Goal: Information Seeking & Learning: Learn about a topic

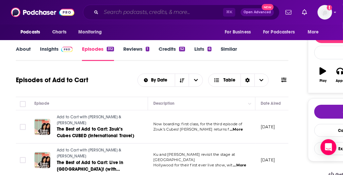
click at [142, 14] on input "Search podcasts, credits, & more..." at bounding box center [162, 12] width 122 height 11
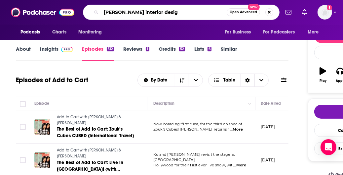
type input "[PERSON_NAME] interior design"
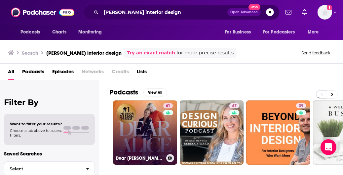
click at [139, 120] on link "61 Dear [PERSON_NAME] | Interior Design" at bounding box center [145, 132] width 64 height 64
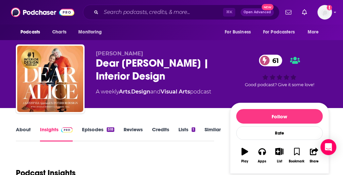
scroll to position [45, 0]
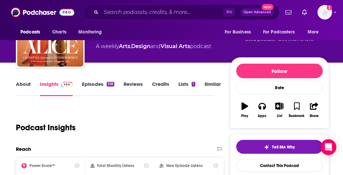
click at [25, 83] on link "About" at bounding box center [23, 88] width 15 height 15
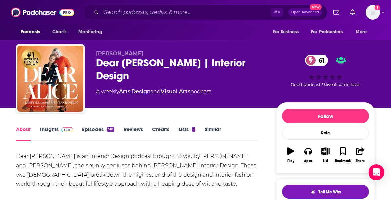
click at [47, 158] on div "Dear [PERSON_NAME] is an Interior Design podcast brought to you by [PERSON_NAME…" at bounding box center [137, 170] width 242 height 37
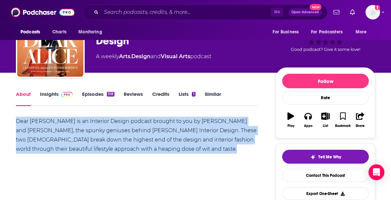
scroll to position [47, 0]
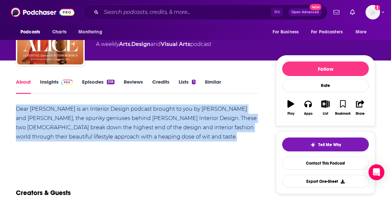
copy div "Dear [PERSON_NAME] is an Interior Design podcast brought to you by [PERSON_NAME…"
click at [50, 79] on link "Insights" at bounding box center [56, 86] width 33 height 15
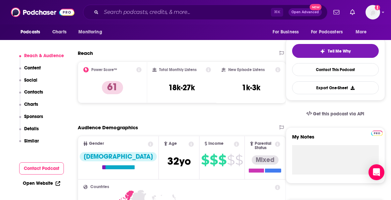
scroll to position [149, 0]
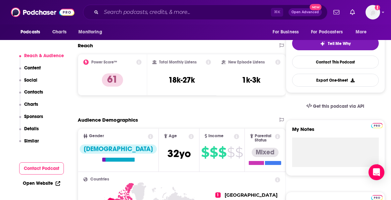
click at [33, 92] on p "Contacts" at bounding box center [33, 92] width 19 height 6
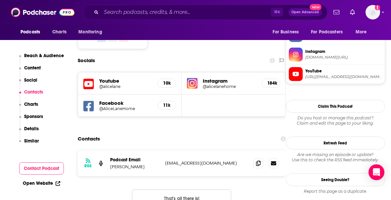
click at [31, 131] on p "Details" at bounding box center [31, 129] width 15 height 6
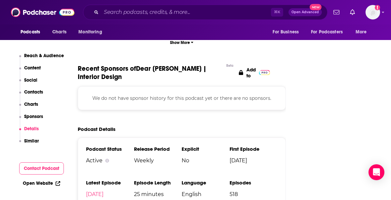
scroll to position [942, 0]
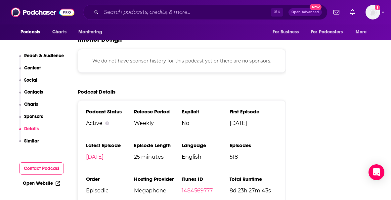
click at [36, 105] on p "Charts" at bounding box center [31, 105] width 14 height 6
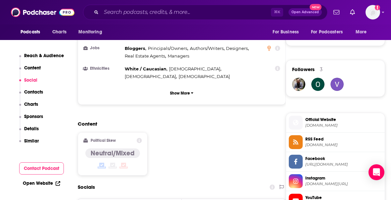
scroll to position [447, 0]
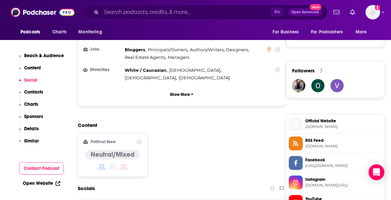
click at [48, 56] on p "Reach & Audience" at bounding box center [44, 56] width 40 height 6
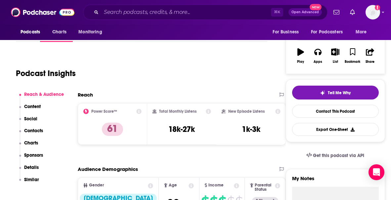
scroll to position [99, 0]
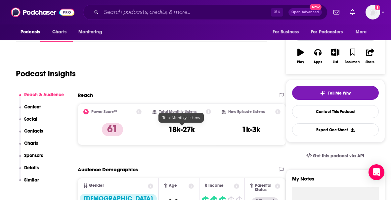
click at [186, 132] on h3 "18k-27k" at bounding box center [181, 130] width 26 height 10
copy div "18k-27k"
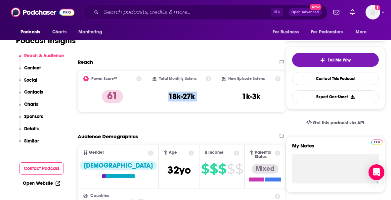
scroll to position [149, 0]
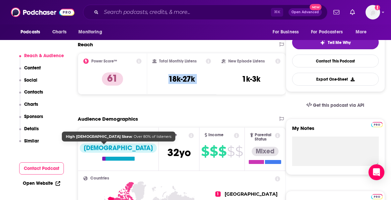
click at [104, 145] on div "[DEMOGRAPHIC_DATA]" at bounding box center [118, 148] width 77 height 9
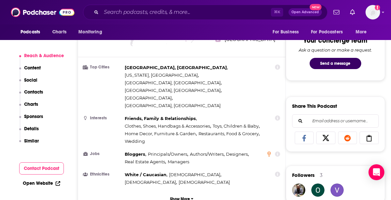
scroll to position [345, 0]
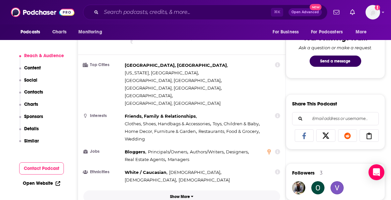
click at [174, 174] on p "Show More" at bounding box center [180, 196] width 20 height 5
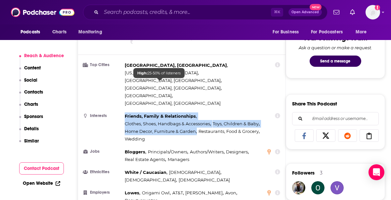
drag, startPoint x: 149, startPoint y: 105, endPoint x: 125, endPoint y: 83, distance: 32.5
click at [125, 112] on div "Friends, Family & Relationships , Clothes, Shoes, Handbags & Accessories , Toys…" at bounding box center [195, 127] width 141 height 30
click at [125, 113] on span "Friends, Family & Relationships" at bounding box center [160, 115] width 71 height 5
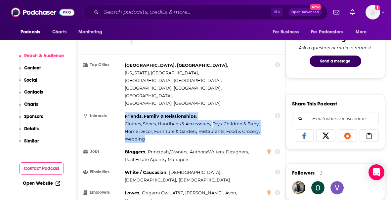
drag, startPoint x: 125, startPoint y: 82, endPoint x: 147, endPoint y: 105, distance: 31.1
click at [147, 112] on div "Friends, Family & Relationships , Clothes, Shoes, Handbags & Accessories , Toys…" at bounding box center [195, 127] width 141 height 30
copy div "Friends, Family & Relationships , Clothes, Shoes, Handbags & Accessories , Toys…"
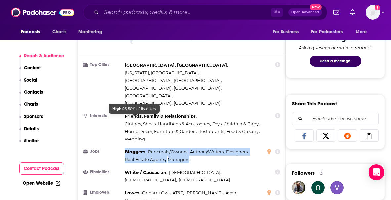
drag, startPoint x: 189, startPoint y: 126, endPoint x: 125, endPoint y: 118, distance: 64.7
click at [125, 148] on div "Bloggers , Principals/Owners , Authors/Writers , Designers , Real Estate Agents…" at bounding box center [195, 155] width 141 height 15
copy div "Bloggers , Principals/Owners , Authors/Writers , Designers , Real Estate Agents…"
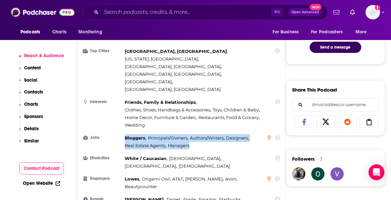
scroll to position [353, 0]
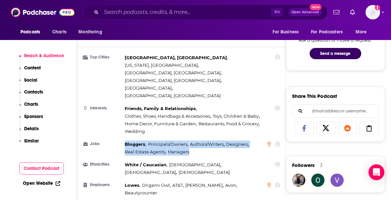
click at [30, 101] on button "Contacts" at bounding box center [31, 95] width 24 height 12
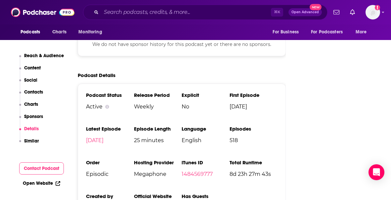
scroll to position [1049, 0]
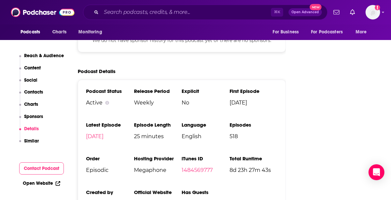
click at [34, 118] on p "Sponsors" at bounding box center [33, 117] width 19 height 6
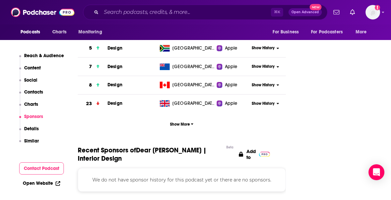
click at [31, 105] on p "Charts" at bounding box center [31, 105] width 14 height 6
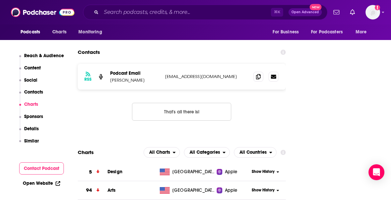
click at [31, 91] on p "Contacts" at bounding box center [33, 92] width 19 height 6
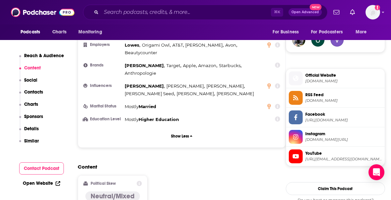
scroll to position [492, 0]
click at [37, 128] on p "Details" at bounding box center [31, 129] width 15 height 6
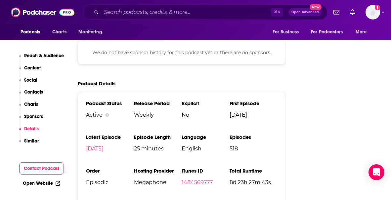
scroll to position [1039, 0]
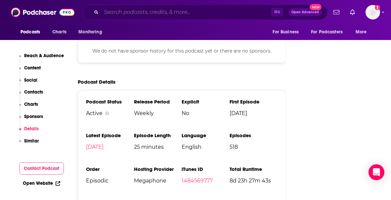
click at [160, 12] on input "Search podcasts, credits, & more..." at bounding box center [186, 12] width 170 height 11
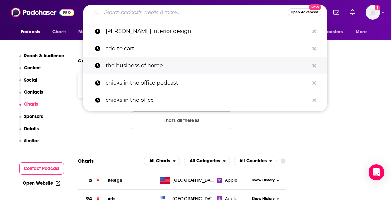
scroll to position [734, 0]
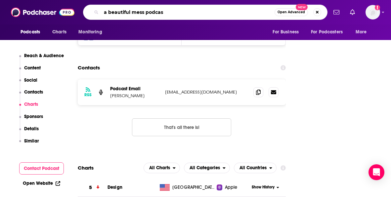
type input "a beautiful mess podcast"
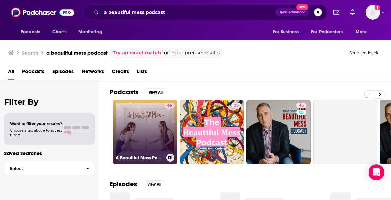
click at [134, 117] on link "65 A Beautiful Mess Podcast" at bounding box center [145, 132] width 64 height 64
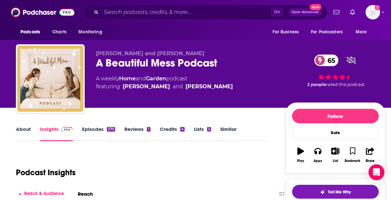
click at [22, 128] on link "About" at bounding box center [23, 133] width 15 height 15
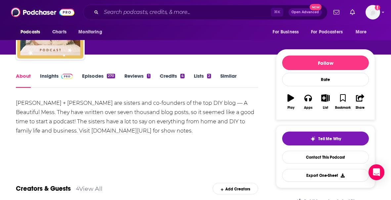
scroll to position [57, 0]
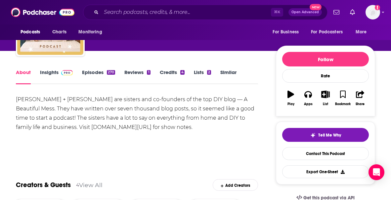
click at [68, 123] on div "[PERSON_NAME] + [PERSON_NAME] are sisters and co-founders of the top DIY blog —…" at bounding box center [137, 113] width 242 height 37
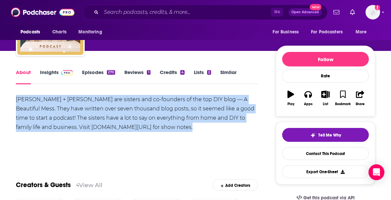
copy div "[PERSON_NAME] + [PERSON_NAME] are sisters and co-founders of the top DIY blog —…"
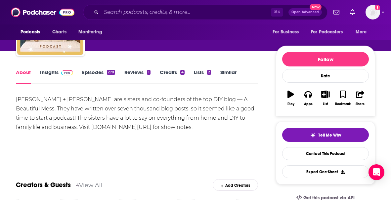
click at [50, 70] on link "Insights" at bounding box center [56, 76] width 33 height 15
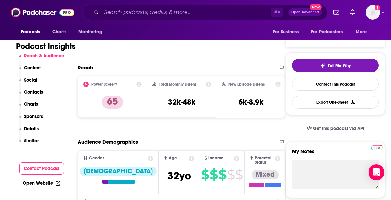
click at [33, 129] on p "Details" at bounding box center [31, 129] width 15 height 6
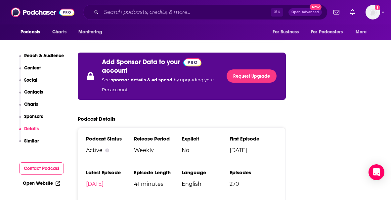
scroll to position [1065, 0]
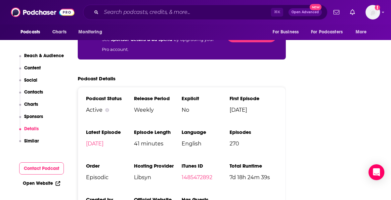
click at [34, 88] on button "Social" at bounding box center [28, 83] width 19 height 12
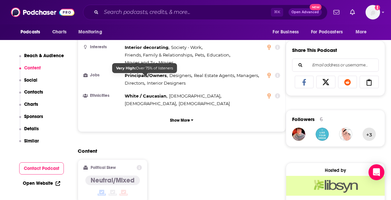
scroll to position [401, 0]
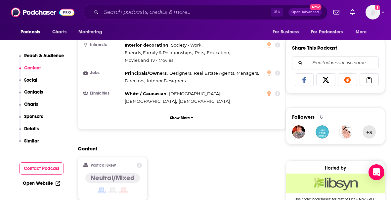
click at [50, 53] on p "Reach & Audience" at bounding box center [44, 56] width 40 height 6
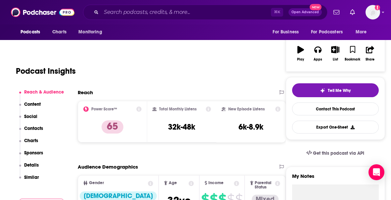
scroll to position [99, 0]
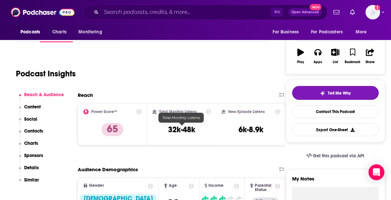
click at [185, 126] on h3 "32k-48k" at bounding box center [181, 130] width 27 height 10
copy div "32k-48k"
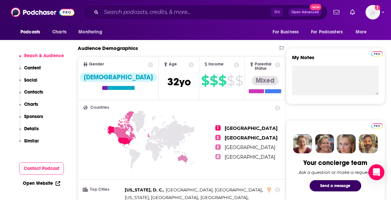
scroll to position [343, 0]
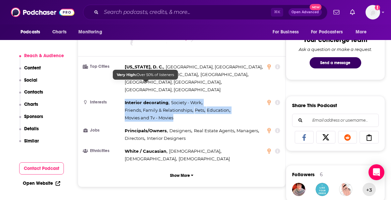
drag, startPoint x: 178, startPoint y: 101, endPoint x: 124, endPoint y: 85, distance: 56.0
click at [124, 99] on li "Interests Interior decorating , Society - Work , Friends, Family & Relationship…" at bounding box center [181, 110] width 197 height 23
copy div "Interior decorating , Society - Work , Friends, Family & Relationships , Pets ,…"
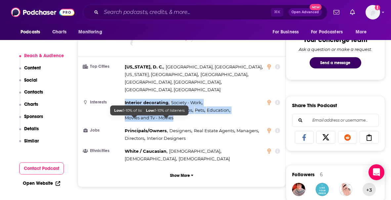
click at [148, 136] on span "Interior Designers" at bounding box center [166, 138] width 39 height 5
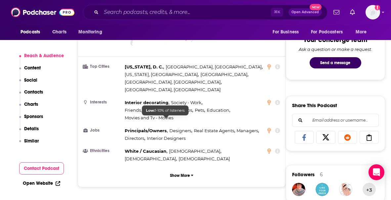
click at [148, 136] on span "Interior Designers" at bounding box center [166, 138] width 39 height 5
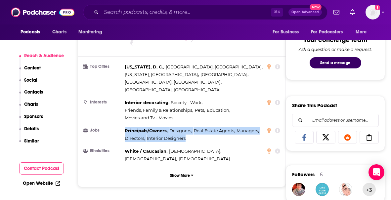
drag, startPoint x: 124, startPoint y: 111, endPoint x: 188, endPoint y: 122, distance: 64.7
click at [188, 127] on li "Jobs Principals/Owners , Designers , Real Estate Agents , Managers , Directors …" at bounding box center [181, 134] width 197 height 15
copy div "Principals/Owners , Designers , Real Estate Agents , Managers , Directors , Int…"
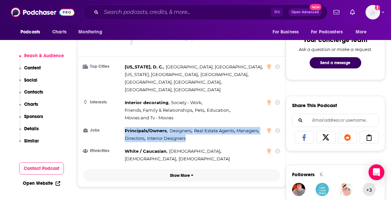
click at [193, 169] on button "Show More" at bounding box center [181, 175] width 197 height 12
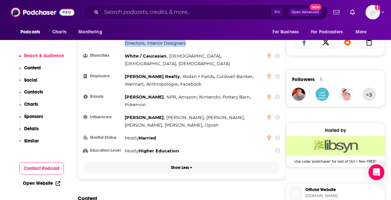
scroll to position [457, 0]
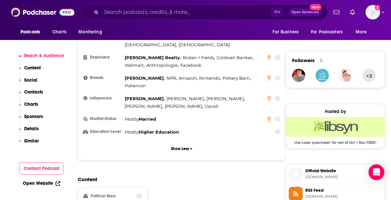
click at [37, 94] on p "Contacts" at bounding box center [33, 92] width 19 height 6
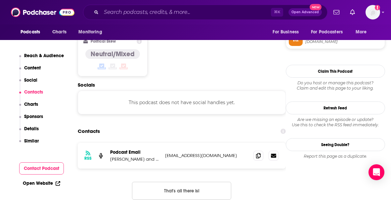
click at [37, 131] on p "Details" at bounding box center [31, 129] width 15 height 6
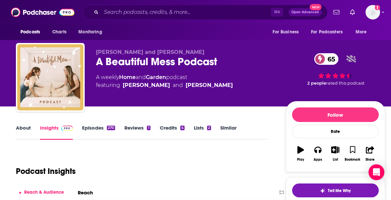
scroll to position [0, 0]
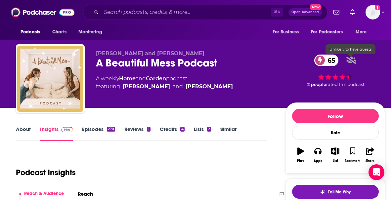
click at [343, 61] on icon at bounding box center [351, 60] width 10 height 8
click at [179, 12] on input "Search podcasts, credits, & more..." at bounding box center [186, 12] width 170 height 11
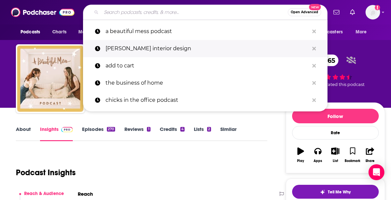
click at [142, 53] on p "[PERSON_NAME] interior design" at bounding box center [207, 48] width 203 height 17
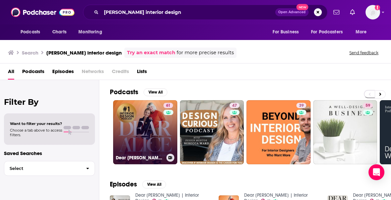
click at [146, 118] on link "61 Dear [PERSON_NAME] | Interior Design" at bounding box center [145, 132] width 64 height 64
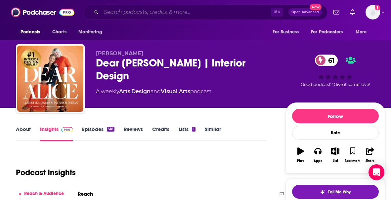
click at [132, 16] on input "Search podcasts, credits, & more..." at bounding box center [186, 12] width 170 height 11
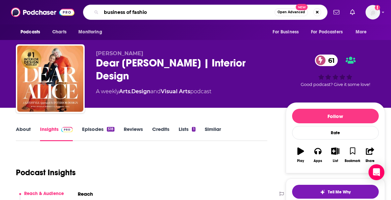
type input "business of fashion"
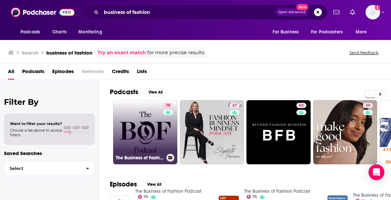
click at [132, 131] on link "75 The Business of Fashion Podcast" at bounding box center [145, 132] width 64 height 64
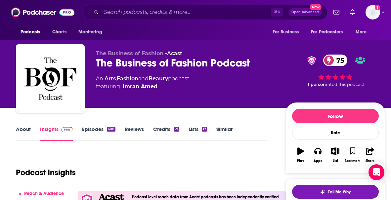
click at [24, 131] on link "About" at bounding box center [23, 133] width 15 height 15
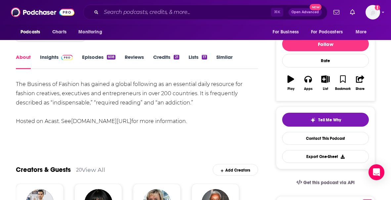
scroll to position [72, 0]
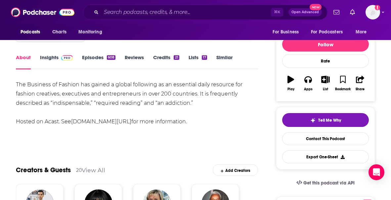
click at [102, 92] on div "The Business of Fashion has gained a global following as an essential daily res…" at bounding box center [137, 103] width 242 height 46
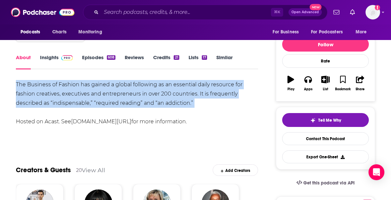
copy div "The Business of Fashion has gained a global following as an essential daily res…"
click at [59, 61] on link "Insights" at bounding box center [56, 61] width 33 height 15
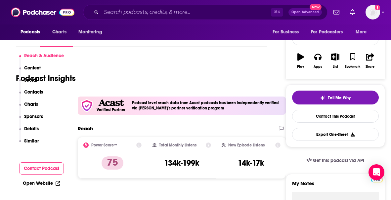
scroll to position [151, 0]
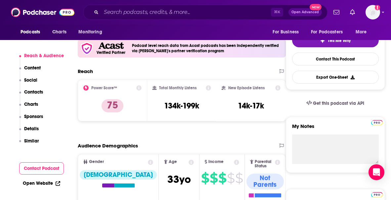
click at [31, 127] on p "Details" at bounding box center [31, 129] width 15 height 6
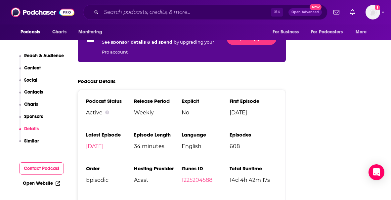
scroll to position [1279, 0]
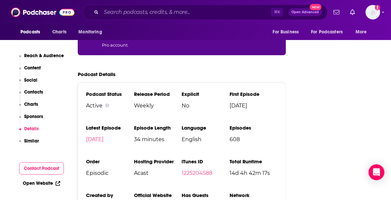
click at [34, 103] on p "Charts" at bounding box center [31, 105] width 14 height 6
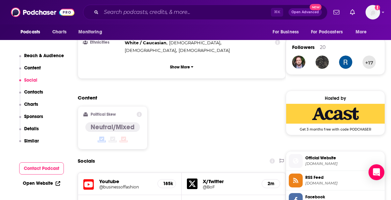
scroll to position [464, 0]
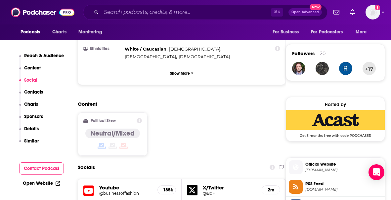
click at [51, 56] on p "Reach & Audience" at bounding box center [44, 56] width 40 height 6
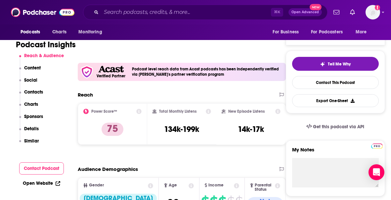
scroll to position [128, 0]
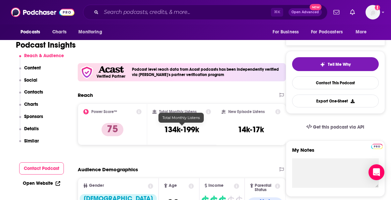
click at [177, 128] on h3 "134k-199k" at bounding box center [181, 130] width 35 height 10
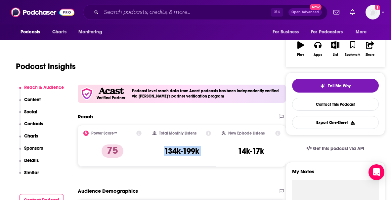
scroll to position [110, 0]
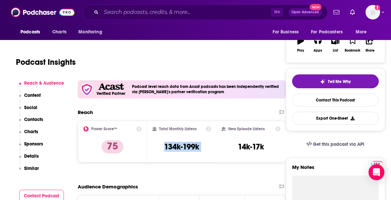
copy div "134k-199k"
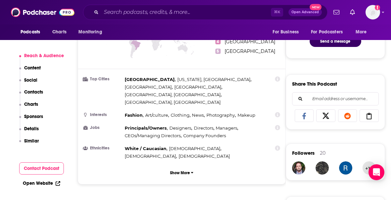
scroll to position [366, 0]
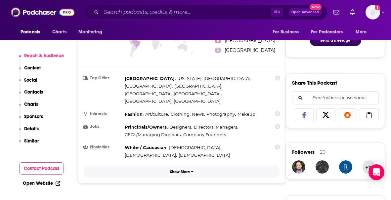
click at [174, 170] on p "Show More" at bounding box center [180, 172] width 20 height 5
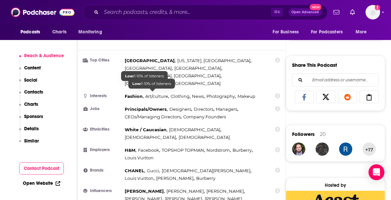
scroll to position [427, 0]
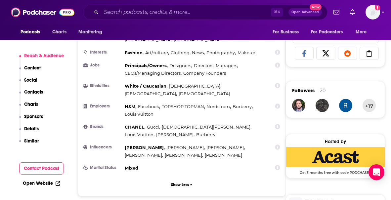
click at [191, 161] on div "Countries 1 [GEOGRAPHIC_DATA] 2 [GEOGRAPHIC_DATA] 3 [GEOGRAPHIC_DATA] 4 [GEOGRA…" at bounding box center [181, 61] width 207 height 269
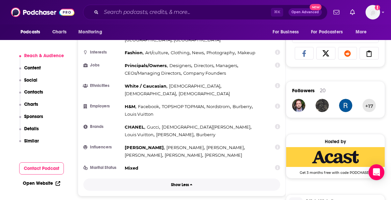
click at [185, 174] on p "Show Less" at bounding box center [180, 185] width 18 height 5
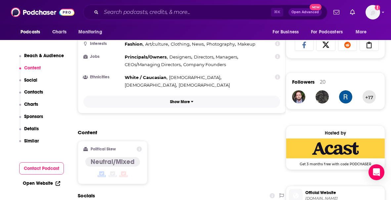
scroll to position [430, 0]
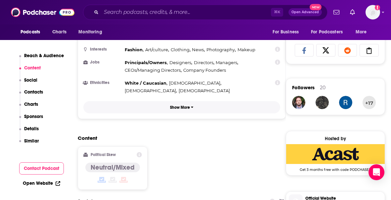
click at [172, 101] on button "Show More" at bounding box center [181, 107] width 197 height 12
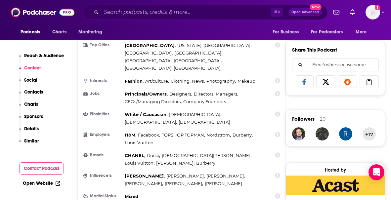
scroll to position [377, 0]
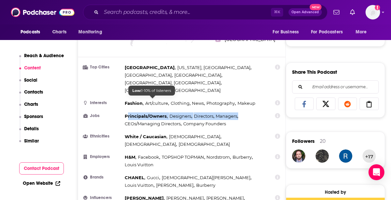
drag, startPoint x: 232, startPoint y: 99, endPoint x: 129, endPoint y: 95, distance: 103.3
click at [129, 112] on div "Principals/Owners , Designers , Directors , Managers , CEOs/Managing Directors …" at bounding box center [195, 119] width 141 height 15
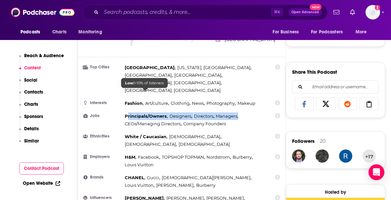
click at [125, 113] on span "Principals/Owners" at bounding box center [146, 115] width 42 height 5
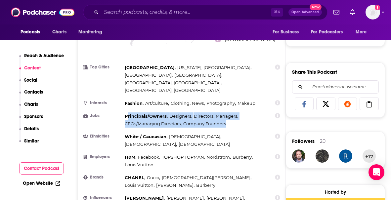
drag, startPoint x: 127, startPoint y: 93, endPoint x: 229, endPoint y: 100, distance: 102.4
click at [229, 112] on div "Principals/Owners , Designers , Directors , Managers , CEOs/Managing Directors …" at bounding box center [195, 119] width 141 height 15
click at [145, 101] on span "Art/culture" at bounding box center [156, 103] width 23 height 5
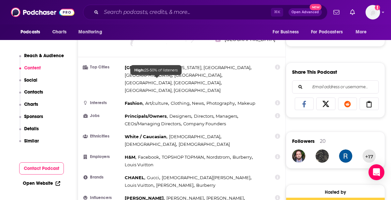
click at [145, 101] on span "Art/culture" at bounding box center [156, 103] width 23 height 5
click at [175, 101] on span "Clothing" at bounding box center [180, 103] width 19 height 5
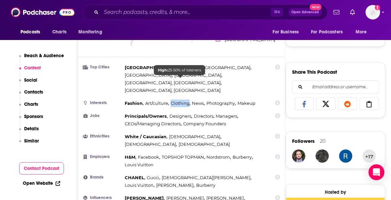
click at [175, 101] on span "Clothing" at bounding box center [180, 103] width 19 height 5
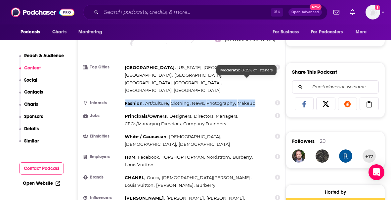
drag, startPoint x: 126, startPoint y: 78, endPoint x: 254, endPoint y: 80, distance: 128.4
click at [254, 100] on div "Fashion , Art/culture , Clothing , News , Photography , Makeup" at bounding box center [191, 104] width 132 height 8
click at [28, 107] on button "Charts" at bounding box center [28, 108] width 19 height 12
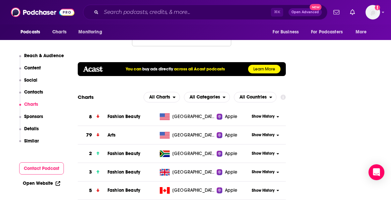
scroll to position [933, 0]
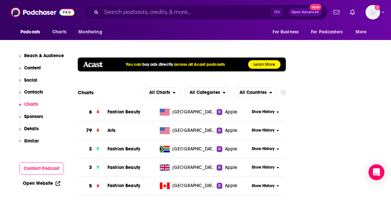
click at [148, 11] on input "Search podcasts, credits, & more..." at bounding box center [186, 12] width 170 height 11
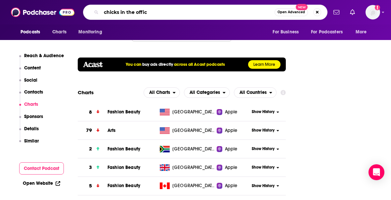
type input "chicks in the office"
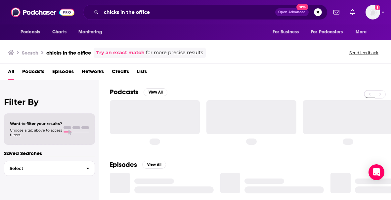
click at [203, 89] on div "Podcasts View All" at bounding box center [250, 94] width 281 height 12
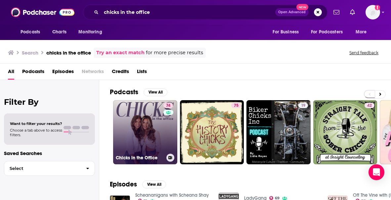
click at [136, 132] on link "74 Chicks in the Office" at bounding box center [145, 132] width 64 height 64
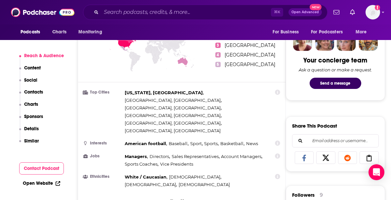
scroll to position [338, 0]
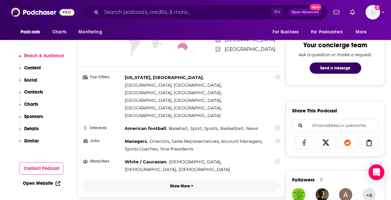
click at [169, 174] on button "Show More" at bounding box center [181, 186] width 197 height 12
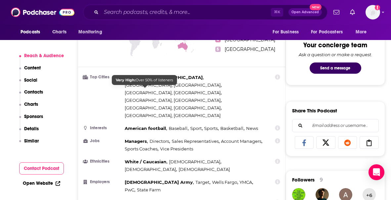
click at [145, 126] on span "American football" at bounding box center [145, 128] width 41 height 5
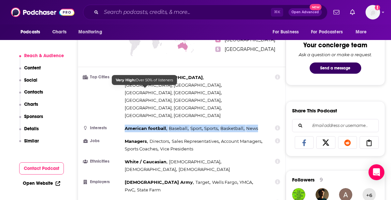
drag, startPoint x: 257, startPoint y: 91, endPoint x: 125, endPoint y: 90, distance: 132.0
click at [125, 125] on div "American football , Baseball , Sport , Sports , Basketball , News" at bounding box center [192, 129] width 135 height 8
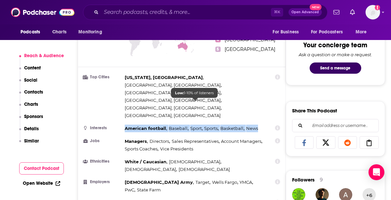
click at [178, 139] on span "Sales Representatives" at bounding box center [195, 141] width 47 height 5
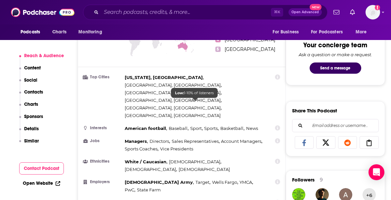
click at [178, 139] on span "Sales Representatives" at bounding box center [195, 141] width 47 height 5
click at [189, 139] on span "Sales Representatives" at bounding box center [195, 141] width 47 height 5
drag, startPoint x: 195, startPoint y: 107, endPoint x: 132, endPoint y: 104, distance: 62.6
click at [131, 138] on div "Managers , Directors , Sales Representatives , Account Managers , Sports Coache…" at bounding box center [195, 145] width 141 height 15
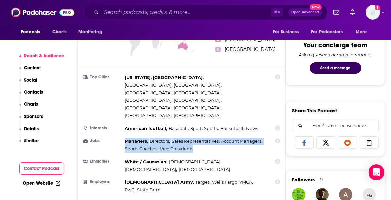
drag, startPoint x: 125, startPoint y: 102, endPoint x: 193, endPoint y: 112, distance: 68.8
click at [193, 138] on div "Managers , Directors , Sales Representatives , Account Managers , Sports Coache…" at bounding box center [195, 145] width 141 height 15
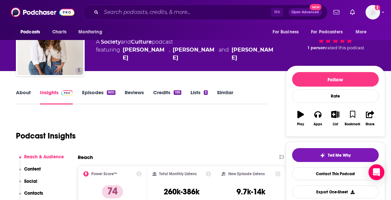
scroll to position [13, 0]
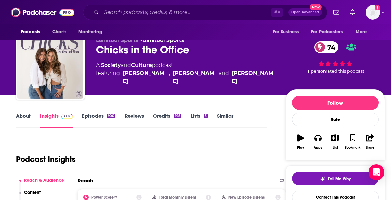
click at [151, 53] on div "Chicks in the Office 74" at bounding box center [185, 49] width 179 height 13
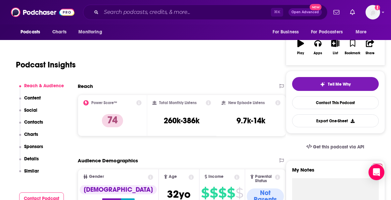
click at [35, 145] on p "Sponsors" at bounding box center [33, 147] width 19 height 6
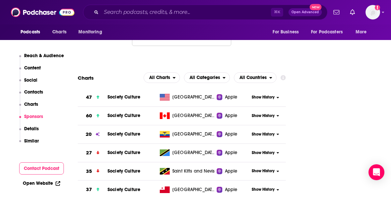
click at [36, 104] on p "Charts" at bounding box center [31, 105] width 14 height 6
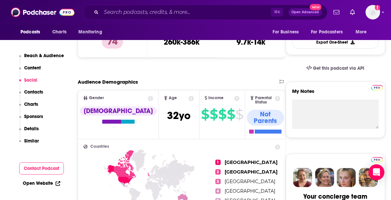
scroll to position [1, 0]
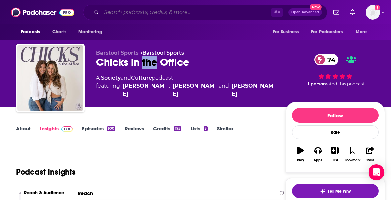
click at [169, 16] on input "Search podcasts, credits, & more..." at bounding box center [186, 12] width 170 height 11
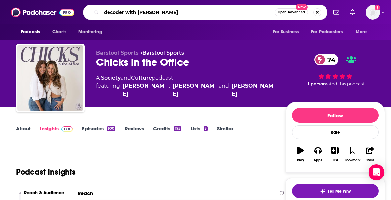
type input "decoder with [PERSON_NAME]"
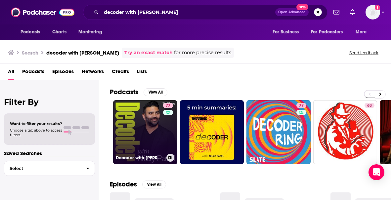
click at [143, 103] on link "77 Decoder with [PERSON_NAME]" at bounding box center [145, 132] width 64 height 64
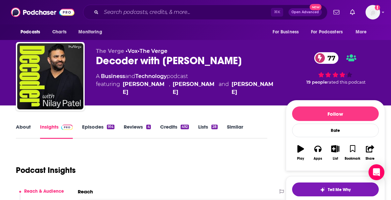
scroll to position [3, 0]
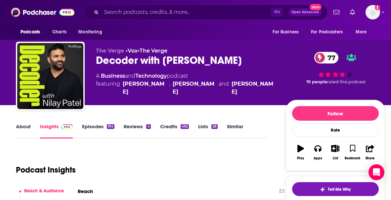
click at [21, 128] on link "About" at bounding box center [23, 130] width 15 height 15
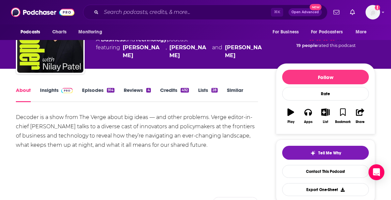
scroll to position [39, 0]
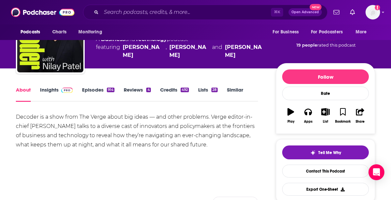
click at [174, 140] on div "Decoder is a show from The Verge about big ideas — and other problems. Verge ed…" at bounding box center [137, 130] width 242 height 37
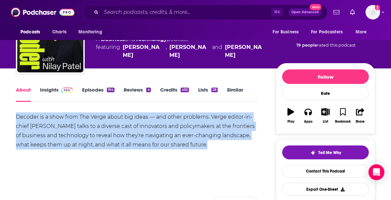
click at [57, 96] on link "Insights" at bounding box center [56, 94] width 33 height 15
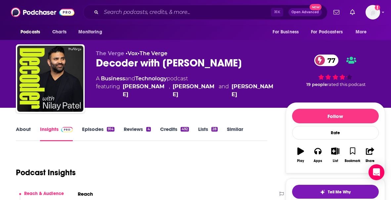
scroll to position [116, 0]
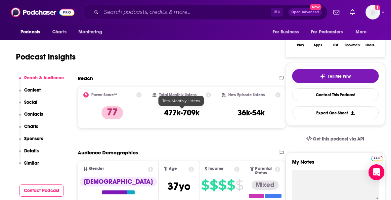
click at [173, 113] on h3 "477k-709k" at bounding box center [181, 113] width 35 height 10
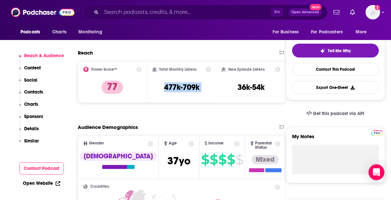
click at [34, 133] on button "Details" at bounding box center [29, 132] width 20 height 12
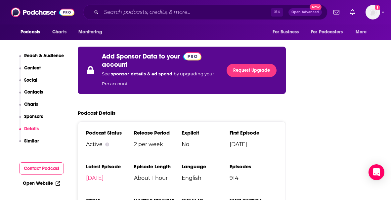
scroll to position [1208, 0]
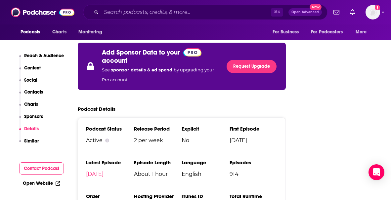
click at [34, 72] on button "Content" at bounding box center [30, 71] width 22 height 12
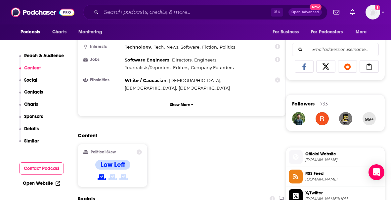
scroll to position [413, 0]
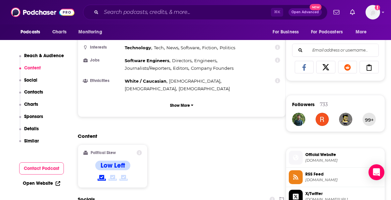
click at [49, 60] on button "Reach & Audience" at bounding box center [41, 59] width 45 height 12
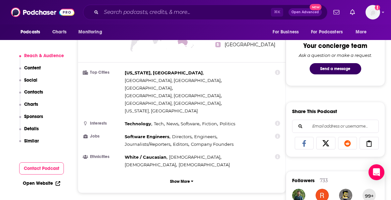
scroll to position [347, 0]
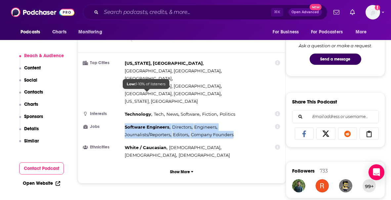
drag, startPoint x: 237, startPoint y: 100, endPoint x: 125, endPoint y: 95, distance: 111.9
click at [125, 123] on div "Software Engineers , Directors , Engineers , Journalists/Reporters , Editors , …" at bounding box center [195, 130] width 141 height 15
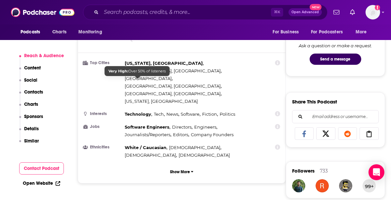
click at [141, 111] on span "Technology" at bounding box center [138, 113] width 26 height 5
click at [164, 110] on span "Tech ," at bounding box center [159, 114] width 11 height 8
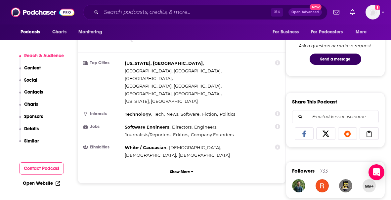
click at [164, 110] on span "Tech ," at bounding box center [159, 114] width 11 height 8
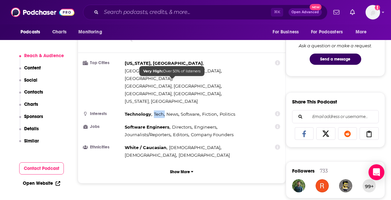
click at [171, 111] on span "News" at bounding box center [172, 113] width 12 height 5
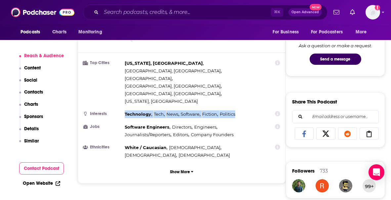
drag, startPoint x: 235, startPoint y: 80, endPoint x: 123, endPoint y: 84, distance: 111.9
click at [123, 110] on li "Interests Technology , Tech , News , Software , Fiction , Politics" at bounding box center [181, 114] width 197 height 8
click at [34, 103] on p "Charts" at bounding box center [31, 105] width 14 height 6
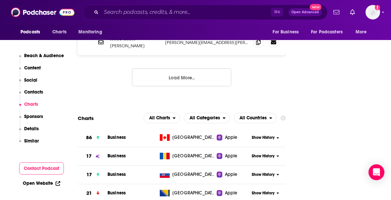
scroll to position [800, 0]
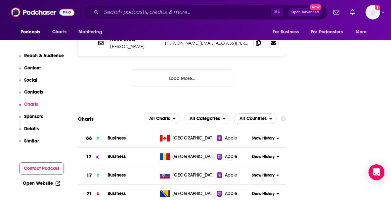
click at [263, 116] on span "All Countries" at bounding box center [252, 118] width 27 height 5
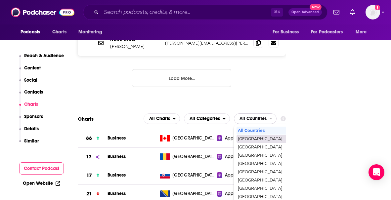
click at [263, 137] on span "[GEOGRAPHIC_DATA]" at bounding box center [283, 139] width 91 height 4
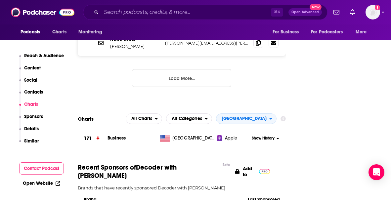
click at [259, 116] on span "[GEOGRAPHIC_DATA]" at bounding box center [244, 118] width 45 height 5
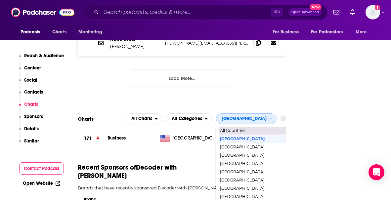
click at [261, 129] on span "All Countries" at bounding box center [265, 131] width 91 height 4
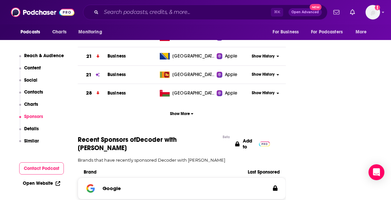
scroll to position [1007, 0]
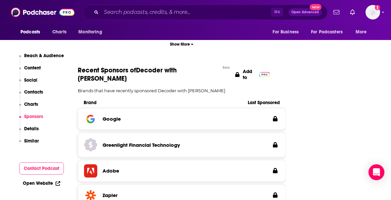
click at [34, 96] on button "Contacts" at bounding box center [31, 95] width 24 height 12
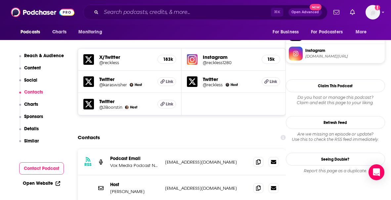
click at [38, 72] on button "Content" at bounding box center [30, 71] width 22 height 12
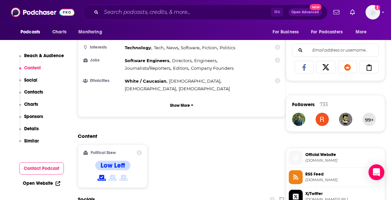
click at [35, 131] on p "Details" at bounding box center [31, 129] width 15 height 6
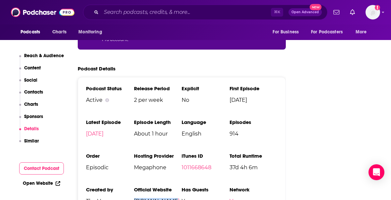
scroll to position [1211, 0]
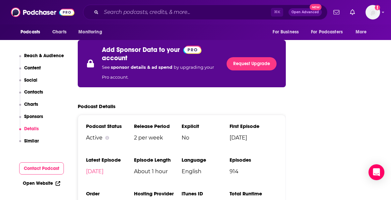
click at [52, 57] on p "Reach & Audience" at bounding box center [44, 56] width 40 height 6
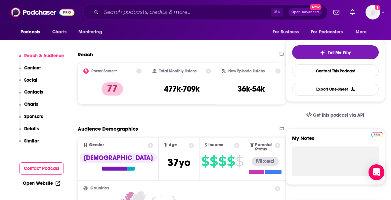
click at [35, 77] on button "Content" at bounding box center [30, 71] width 22 height 12
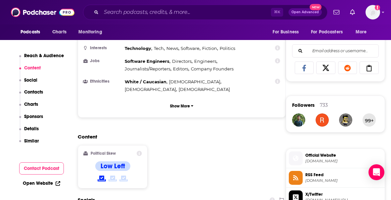
scroll to position [413, 0]
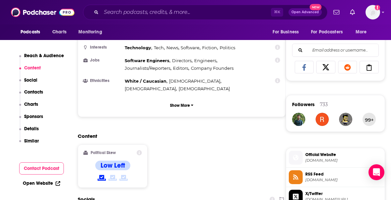
click at [29, 139] on p "Similar" at bounding box center [31, 141] width 15 height 6
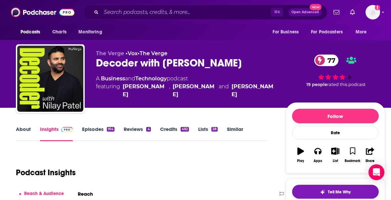
scroll to position [36, 0]
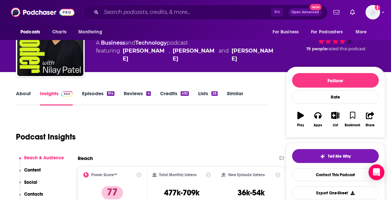
click at [22, 93] on link "About" at bounding box center [23, 97] width 15 height 15
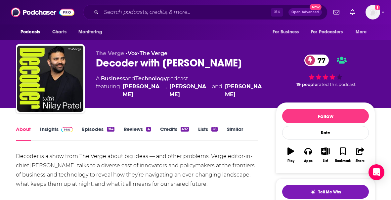
scroll to position [58, 0]
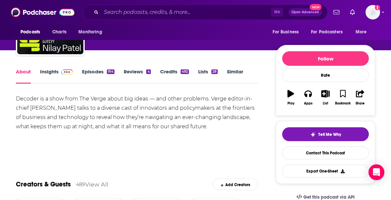
click at [125, 104] on div "Decoder is a show from The Verge about big ideas — and other problems. Verge ed…" at bounding box center [137, 112] width 242 height 37
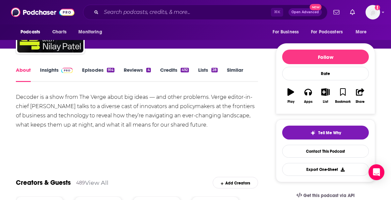
scroll to position [0, 0]
